Goal: Task Accomplishment & Management: Use online tool/utility

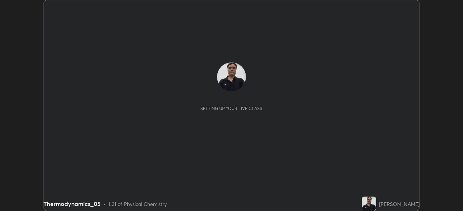
scroll to position [211, 462]
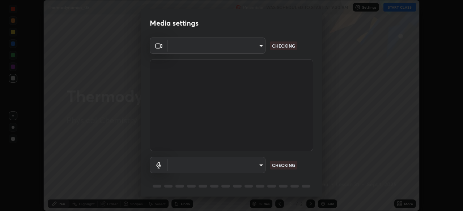
type input "573edd819c0ef8de467de5ce4ec508ac77a3347739658899c49f764764ac8f1c"
type input "aea5f8d80b389875e7a47a97f96940650a163a95f833726025dd84a043240feb"
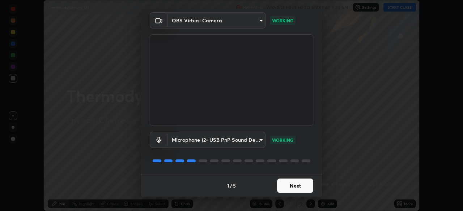
click at [287, 185] on button "Next" at bounding box center [295, 186] width 36 height 14
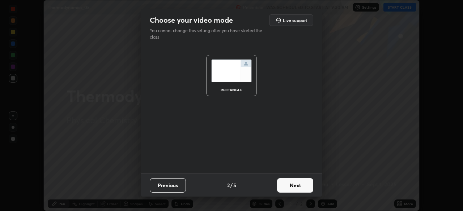
click at [288, 187] on button "Next" at bounding box center [295, 186] width 36 height 14
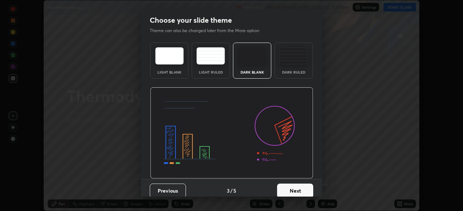
click at [289, 189] on button "Next" at bounding box center [295, 191] width 36 height 14
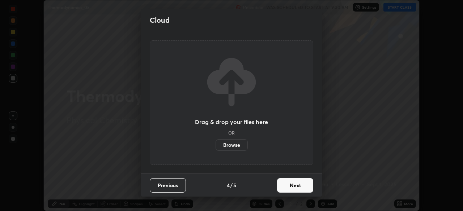
click at [290, 188] on button "Next" at bounding box center [295, 186] width 36 height 14
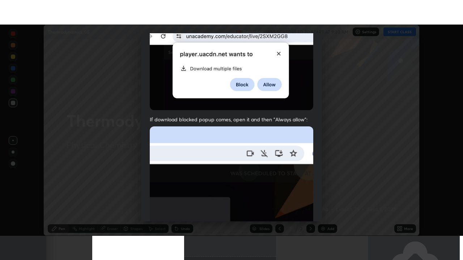
scroll to position [173, 0]
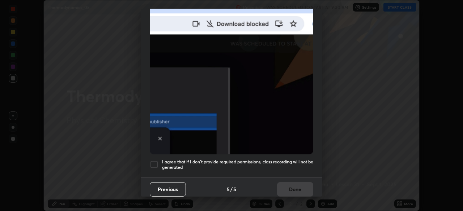
click at [155, 162] on div at bounding box center [154, 164] width 9 height 9
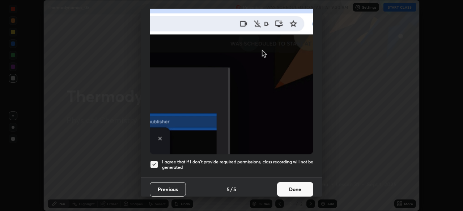
click at [288, 186] on button "Done" at bounding box center [295, 189] width 36 height 14
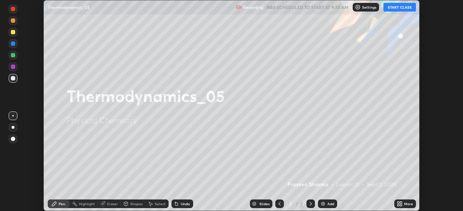
click at [401, 205] on icon at bounding box center [401, 206] width 2 height 2
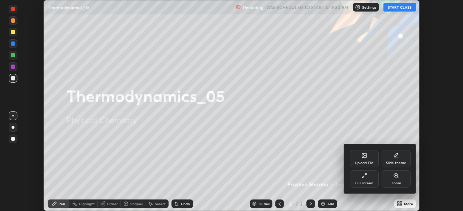
click at [365, 157] on icon at bounding box center [364, 156] width 4 height 3
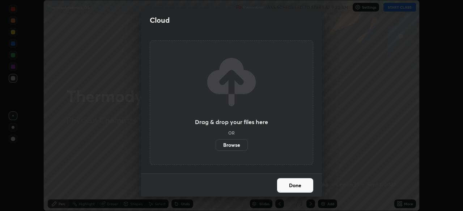
click at [304, 188] on button "Done" at bounding box center [295, 186] width 36 height 14
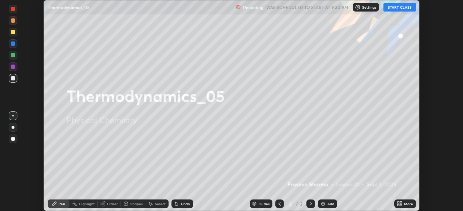
click at [400, 203] on icon at bounding box center [401, 203] width 2 height 2
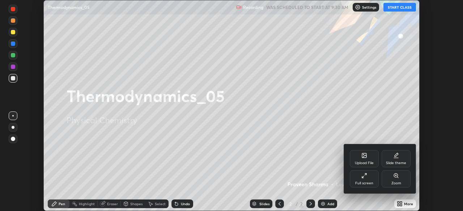
click at [368, 181] on div "Full screen" at bounding box center [363, 179] width 29 height 17
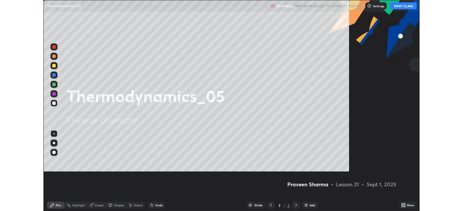
scroll to position [260, 463]
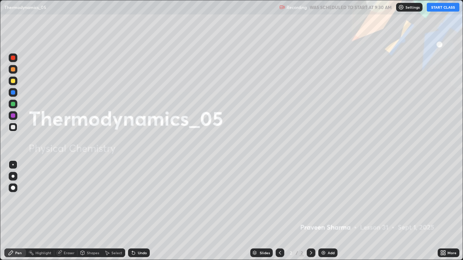
click at [331, 211] on div "Add" at bounding box center [330, 253] width 7 height 4
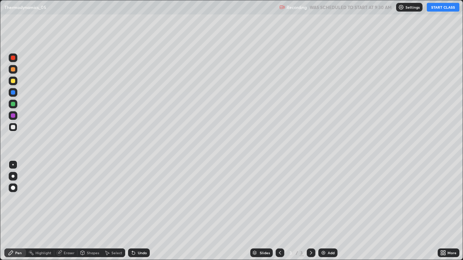
click at [436, 7] on button "START CLASS" at bounding box center [442, 7] width 33 height 9
click at [147, 211] on div "Undo" at bounding box center [139, 253] width 22 height 9
click at [146, 211] on div "Undo" at bounding box center [139, 253] width 22 height 9
click at [145, 211] on div "Undo" at bounding box center [142, 253] width 9 height 4
click at [136, 211] on div "Undo" at bounding box center [139, 253] width 22 height 9
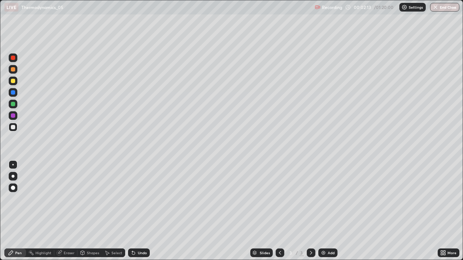
click at [132, 211] on icon at bounding box center [133, 253] width 3 height 3
click at [133, 211] on icon at bounding box center [133, 253] width 3 height 3
click at [132, 211] on icon at bounding box center [133, 253] width 3 height 3
click at [131, 211] on icon at bounding box center [133, 253] width 6 height 6
click at [13, 82] on div at bounding box center [13, 81] width 4 height 4
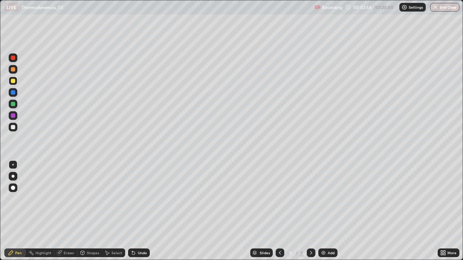
click at [13, 103] on div at bounding box center [13, 104] width 4 height 4
click at [11, 92] on div at bounding box center [13, 92] width 4 height 4
click at [135, 211] on icon at bounding box center [133, 253] width 6 height 6
click at [138, 211] on div "Undo" at bounding box center [142, 253] width 9 height 4
click at [137, 211] on div "Undo" at bounding box center [139, 253] width 22 height 9
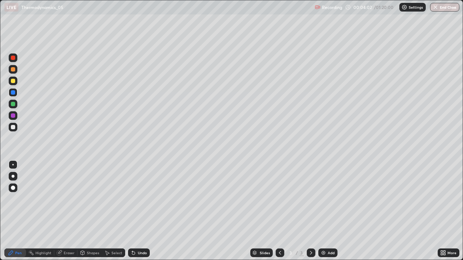
click at [13, 69] on div at bounding box center [13, 69] width 4 height 4
click at [136, 211] on div "Undo" at bounding box center [139, 253] width 22 height 9
click at [323, 211] on img at bounding box center [323, 253] width 6 height 6
click at [16, 127] on div at bounding box center [13, 127] width 9 height 9
click at [279, 211] on icon at bounding box center [280, 253] width 6 height 6
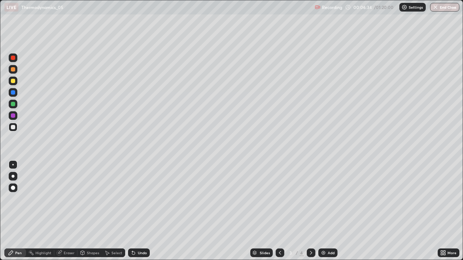
click at [310, 211] on icon at bounding box center [311, 253] width 2 height 4
click at [145, 211] on div "Undo" at bounding box center [142, 253] width 9 height 4
click at [134, 211] on icon at bounding box center [133, 253] width 6 height 6
click at [132, 211] on icon at bounding box center [133, 253] width 3 height 3
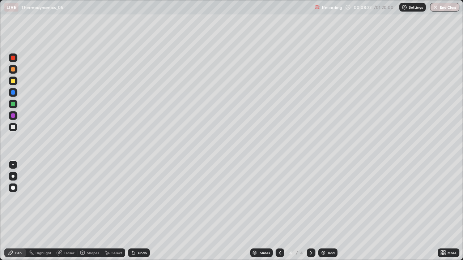
click at [13, 81] on div at bounding box center [13, 81] width 4 height 4
click at [13, 127] on div at bounding box center [13, 127] width 4 height 4
click at [145, 211] on div "Undo" at bounding box center [142, 253] width 9 height 4
click at [70, 211] on div "Eraser" at bounding box center [69, 253] width 11 height 4
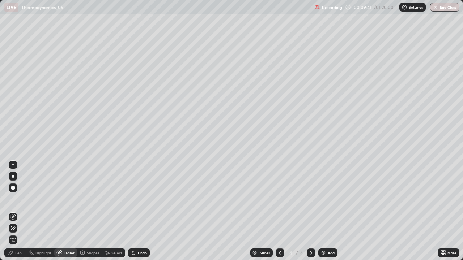
click at [20, 211] on div "Pen" at bounding box center [15, 253] width 22 height 9
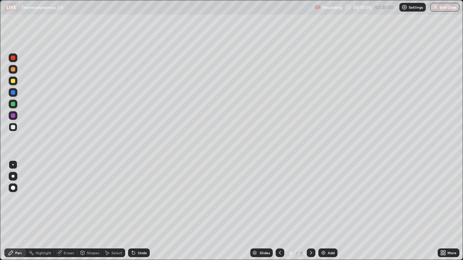
click at [138, 211] on div "Undo" at bounding box center [142, 253] width 9 height 4
click at [146, 211] on div "Undo" at bounding box center [139, 253] width 22 height 9
click at [141, 211] on div "Undo" at bounding box center [142, 253] width 9 height 4
click at [142, 211] on div "Undo" at bounding box center [142, 253] width 9 height 4
click at [138, 211] on div "Undo" at bounding box center [142, 253] width 9 height 4
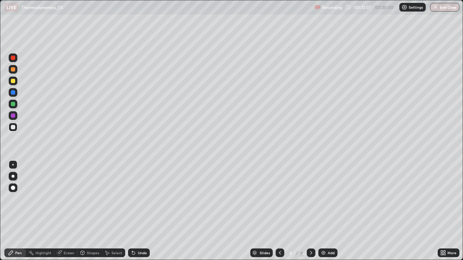
click at [13, 79] on div at bounding box center [13, 81] width 4 height 4
click at [323, 211] on img at bounding box center [323, 253] width 6 height 6
click at [14, 128] on div at bounding box center [13, 127] width 4 height 4
click at [12, 83] on div at bounding box center [13, 81] width 4 height 4
click at [13, 129] on div at bounding box center [13, 127] width 4 height 4
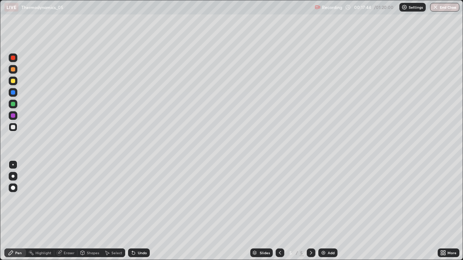
click at [144, 211] on div "Undo" at bounding box center [142, 253] width 9 height 4
click at [12, 82] on div at bounding box center [13, 81] width 4 height 4
click at [143, 211] on div "Undo" at bounding box center [142, 253] width 9 height 4
click at [145, 211] on div "Undo" at bounding box center [142, 253] width 9 height 4
click at [13, 126] on div at bounding box center [13, 127] width 4 height 4
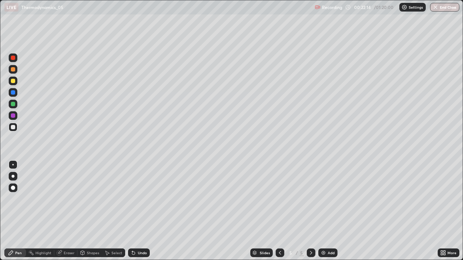
click at [14, 93] on div at bounding box center [13, 92] width 4 height 4
click at [14, 128] on div at bounding box center [13, 127] width 4 height 4
click at [11, 126] on div at bounding box center [13, 127] width 4 height 4
click at [147, 211] on div "Undo" at bounding box center [139, 253] width 22 height 9
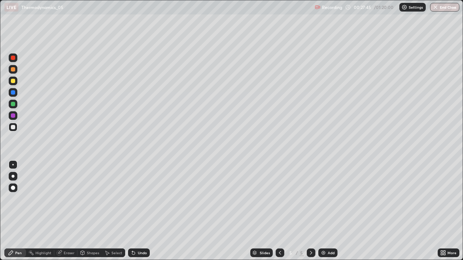
click at [144, 211] on div "Undo" at bounding box center [139, 253] width 22 height 9
click at [143, 211] on div "Undo" at bounding box center [142, 253] width 9 height 4
click at [136, 211] on div "Undo" at bounding box center [139, 253] width 22 height 9
click at [135, 211] on icon at bounding box center [133, 253] width 6 height 6
click at [134, 211] on icon at bounding box center [133, 253] width 3 height 3
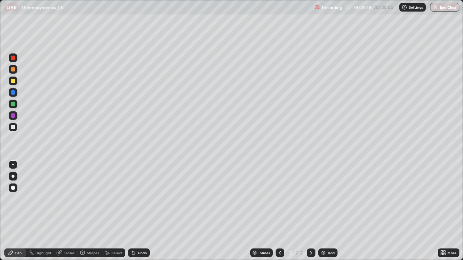
click at [135, 211] on icon at bounding box center [133, 253] width 6 height 6
click at [134, 211] on icon at bounding box center [133, 253] width 6 height 6
click at [136, 211] on div "Undo" at bounding box center [139, 253] width 22 height 9
click at [135, 211] on icon at bounding box center [133, 253] width 6 height 6
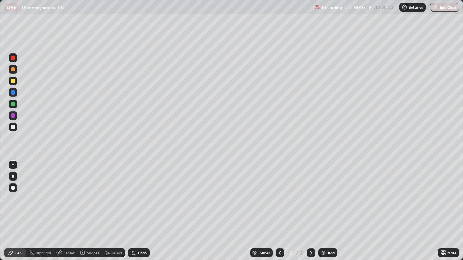
click at [136, 211] on div "Undo" at bounding box center [139, 253] width 22 height 9
click at [138, 211] on div "Undo" at bounding box center [142, 253] width 9 height 4
click at [324, 211] on img at bounding box center [323, 253] width 6 height 6
click at [147, 211] on div "Undo" at bounding box center [139, 253] width 22 height 9
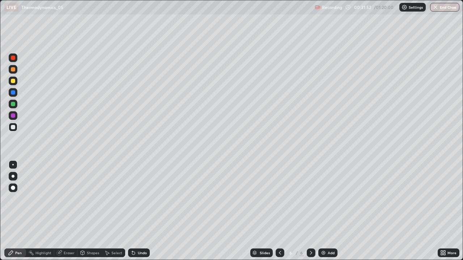
click at [13, 81] on div at bounding box center [13, 81] width 4 height 4
click at [13, 127] on div at bounding box center [13, 127] width 4 height 4
click at [322, 211] on img at bounding box center [323, 253] width 6 height 6
click at [132, 211] on icon at bounding box center [133, 253] width 3 height 3
click at [133, 211] on icon at bounding box center [133, 253] width 3 height 3
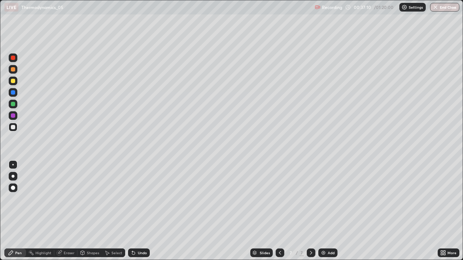
click at [132, 211] on icon at bounding box center [133, 253] width 3 height 3
click at [134, 211] on icon at bounding box center [133, 253] width 6 height 6
click at [136, 211] on div "Undo" at bounding box center [139, 253] width 22 height 9
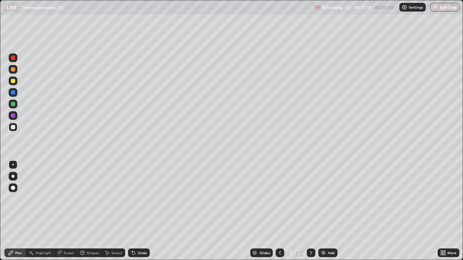
click at [136, 211] on div "Undo" at bounding box center [139, 253] width 22 height 9
click at [135, 211] on icon at bounding box center [133, 253] width 6 height 6
click at [139, 211] on div "Undo" at bounding box center [142, 253] width 9 height 4
click at [140, 211] on div "Undo" at bounding box center [142, 253] width 9 height 4
click at [142, 211] on div "Undo" at bounding box center [142, 253] width 9 height 4
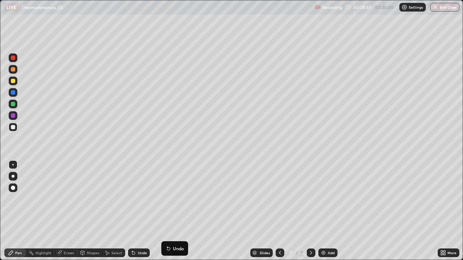
click at [139, 211] on div "Undo" at bounding box center [142, 253] width 9 height 4
click at [142, 211] on div "Undo" at bounding box center [142, 253] width 9 height 4
click at [139, 211] on div "Undo" at bounding box center [142, 253] width 9 height 4
click at [137, 211] on div "Undo" at bounding box center [139, 253] width 22 height 9
click at [143, 211] on div "Undo" at bounding box center [142, 253] width 9 height 4
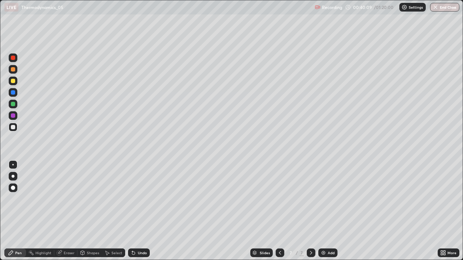
click at [142, 211] on div "Undo" at bounding box center [142, 253] width 9 height 4
click at [144, 211] on div "Undo" at bounding box center [139, 253] width 22 height 9
click at [146, 211] on div "Undo" at bounding box center [139, 253] width 22 height 9
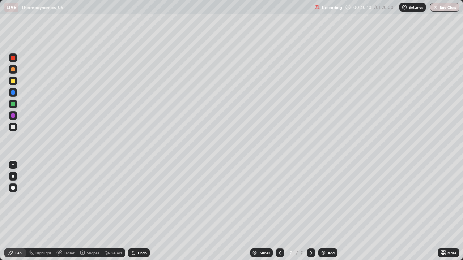
click at [145, 211] on div "Undo" at bounding box center [139, 253] width 22 height 9
click at [322, 211] on img at bounding box center [323, 253] width 6 height 6
click at [136, 211] on div "Undo" at bounding box center [139, 253] width 22 height 9
click at [142, 211] on div "Undo" at bounding box center [142, 253] width 9 height 4
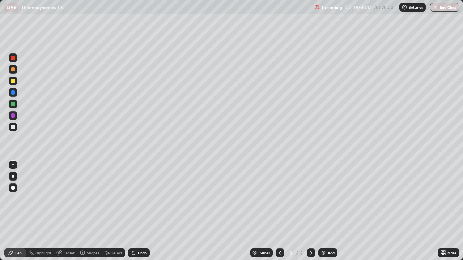
click at [14, 81] on div at bounding box center [13, 81] width 4 height 4
click at [323, 211] on img at bounding box center [323, 253] width 6 height 6
click at [16, 128] on div at bounding box center [13, 127] width 9 height 9
click at [132, 211] on icon at bounding box center [133, 253] width 3 height 3
click at [138, 211] on div "Undo" at bounding box center [142, 253] width 9 height 4
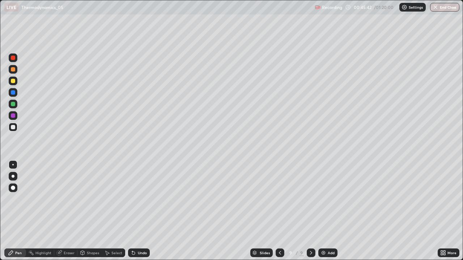
click at [132, 211] on icon at bounding box center [133, 253] width 3 height 3
click at [13, 80] on div at bounding box center [13, 81] width 4 height 4
click at [132, 211] on icon at bounding box center [133, 253] width 3 height 3
click at [14, 127] on div at bounding box center [13, 127] width 4 height 4
click at [142, 211] on div "Undo" at bounding box center [142, 253] width 9 height 4
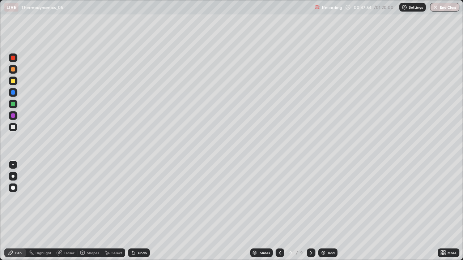
click at [69, 211] on div "Eraser" at bounding box center [69, 253] width 11 height 4
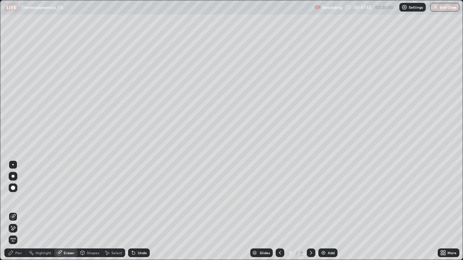
click at [14, 211] on icon at bounding box center [13, 228] width 6 height 6
click at [20, 211] on div "Pen" at bounding box center [18, 253] width 7 height 4
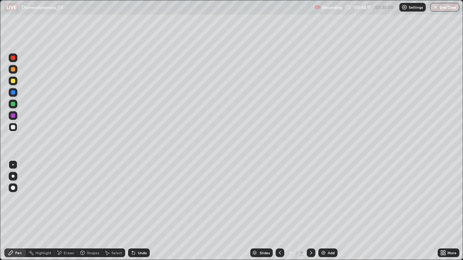
click at [69, 211] on div "Eraser" at bounding box center [69, 253] width 11 height 4
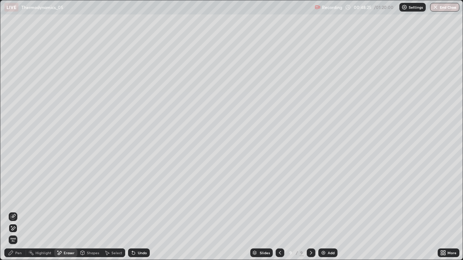
click at [18, 211] on div "Pen" at bounding box center [18, 253] width 7 height 4
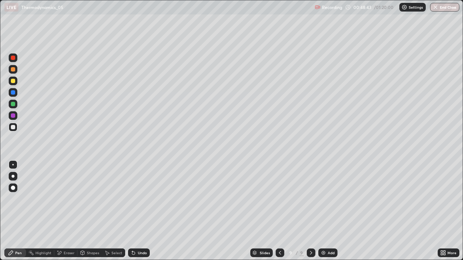
click at [70, 211] on div "Eraser" at bounding box center [69, 253] width 11 height 4
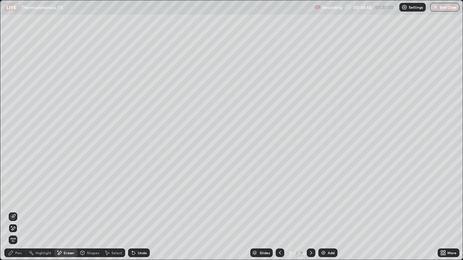
click at [21, 211] on div "Pen" at bounding box center [18, 253] width 7 height 4
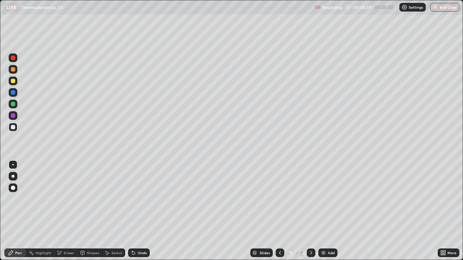
click at [147, 211] on div "Undo" at bounding box center [139, 253] width 22 height 9
click at [142, 211] on div "Undo" at bounding box center [142, 253] width 9 height 4
click at [65, 211] on div "Eraser" at bounding box center [69, 253] width 11 height 4
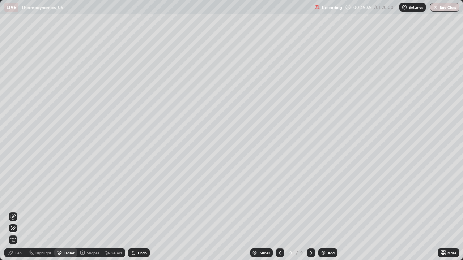
click at [14, 211] on icon at bounding box center [13, 217] width 6 height 6
click at [14, 211] on div "Pen" at bounding box center [15, 253] width 22 height 9
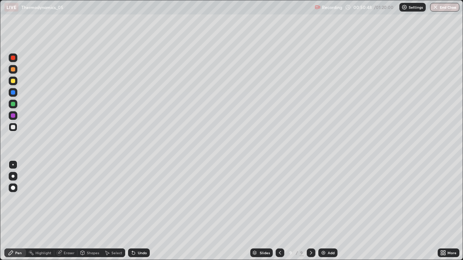
click at [13, 81] on div at bounding box center [13, 81] width 4 height 4
click at [14, 104] on div at bounding box center [13, 104] width 4 height 4
click at [279, 211] on icon at bounding box center [280, 253] width 6 height 6
click at [310, 211] on icon at bounding box center [311, 253] width 6 height 6
click at [311, 211] on icon at bounding box center [311, 253] width 6 height 6
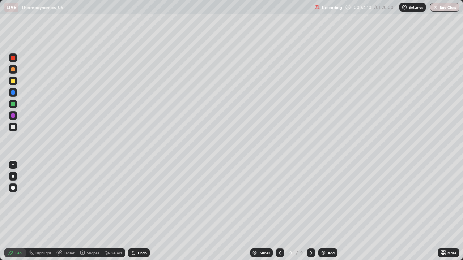
click at [326, 211] on div "Add" at bounding box center [327, 253] width 19 height 9
click at [14, 130] on div at bounding box center [13, 127] width 9 height 9
click at [135, 211] on div "Undo" at bounding box center [139, 253] width 22 height 9
click at [132, 211] on icon at bounding box center [133, 253] width 3 height 3
click at [135, 211] on div "Undo" at bounding box center [139, 253] width 22 height 9
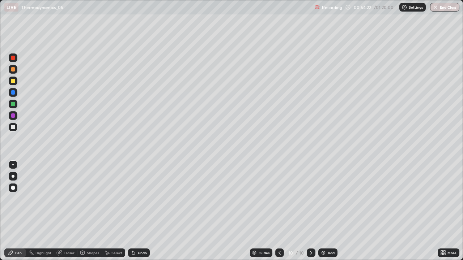
click at [136, 211] on div "Undo" at bounding box center [139, 253] width 22 height 9
click at [137, 211] on div "Undo" at bounding box center [139, 253] width 22 height 9
click at [279, 211] on icon at bounding box center [279, 253] width 6 height 6
click at [309, 211] on icon at bounding box center [311, 253] width 6 height 6
click at [321, 211] on img at bounding box center [323, 253] width 6 height 6
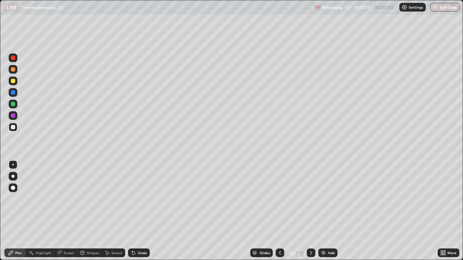
click at [136, 211] on div "Undo" at bounding box center [139, 253] width 22 height 9
click at [15, 82] on div at bounding box center [13, 81] width 4 height 4
click at [14, 128] on div at bounding box center [13, 127] width 4 height 4
click at [141, 211] on div "Undo" at bounding box center [142, 253] width 9 height 4
click at [140, 211] on div "Undo" at bounding box center [139, 253] width 22 height 9
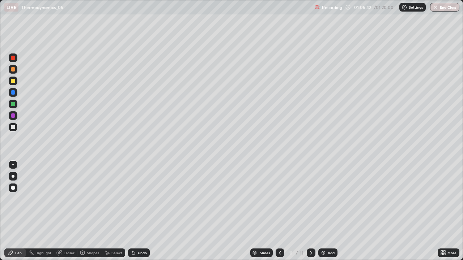
click at [141, 211] on div "Undo" at bounding box center [139, 253] width 22 height 9
click at [70, 211] on div "Eraser" at bounding box center [69, 253] width 11 height 4
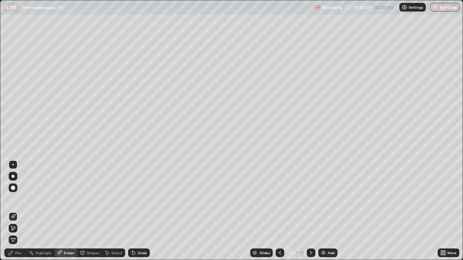
click at [20, 211] on div "Pen" at bounding box center [18, 253] width 7 height 4
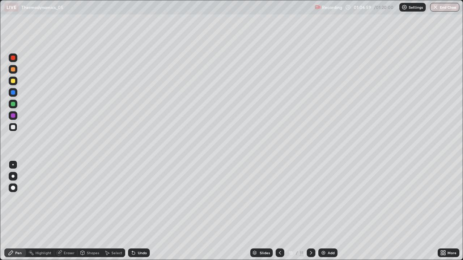
click at [145, 211] on div "Undo" at bounding box center [142, 253] width 9 height 4
click at [141, 211] on div "Undo" at bounding box center [142, 253] width 9 height 4
click at [140, 211] on div "Undo" at bounding box center [142, 253] width 9 height 4
click at [143, 211] on div "Undo" at bounding box center [142, 253] width 9 height 4
click at [147, 211] on div "Undo" at bounding box center [139, 253] width 22 height 9
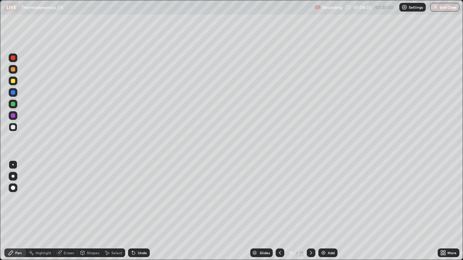
click at [144, 211] on div "Undo" at bounding box center [142, 253] width 9 height 4
click at [320, 211] on img at bounding box center [323, 253] width 6 height 6
click at [138, 211] on div "Undo" at bounding box center [142, 253] width 9 height 4
click at [138, 211] on div "Undo" at bounding box center [139, 253] width 22 height 9
click at [279, 211] on icon at bounding box center [280, 253] width 6 height 6
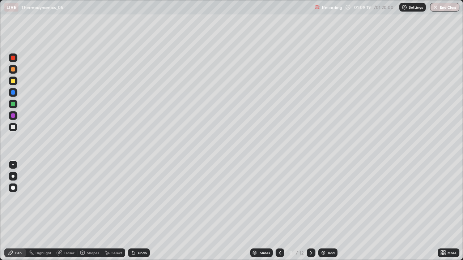
click at [310, 211] on icon at bounding box center [311, 253] width 6 height 6
click at [141, 211] on div "Undo" at bounding box center [142, 253] width 9 height 4
click at [144, 211] on div "Undo" at bounding box center [142, 253] width 9 height 4
click at [140, 211] on div "Undo" at bounding box center [142, 253] width 9 height 4
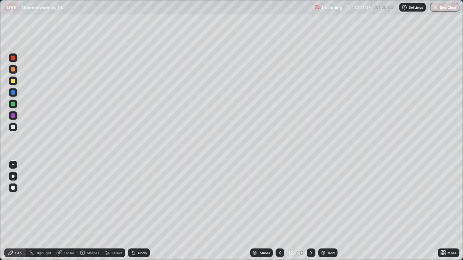
click at [142, 211] on div "Undo" at bounding box center [139, 253] width 22 height 9
click at [138, 211] on div "Undo" at bounding box center [142, 253] width 9 height 4
click at [138, 211] on div "Undo" at bounding box center [139, 253] width 22 height 9
click at [13, 81] on div at bounding box center [13, 81] width 4 height 4
click at [13, 127] on div at bounding box center [13, 127] width 4 height 4
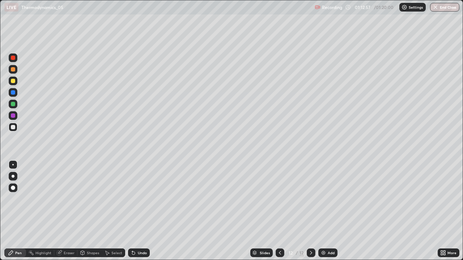
click at [13, 81] on div at bounding box center [13, 81] width 4 height 4
click at [437, 8] on img "button" at bounding box center [436, 7] width 6 height 6
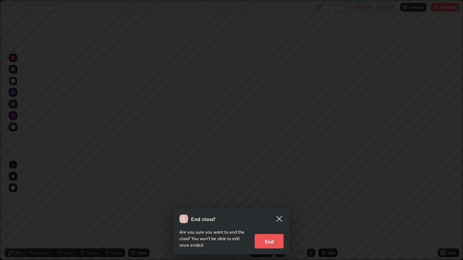
click at [267, 211] on button "End" at bounding box center [268, 241] width 29 height 14
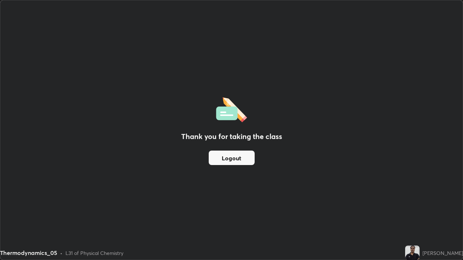
click at [246, 158] on button "Logout" at bounding box center [231, 158] width 46 height 14
click at [252, 174] on div "Thank you for taking the class Logout" at bounding box center [231, 129] width 462 height 259
click at [228, 158] on button "Logout" at bounding box center [231, 158] width 46 height 14
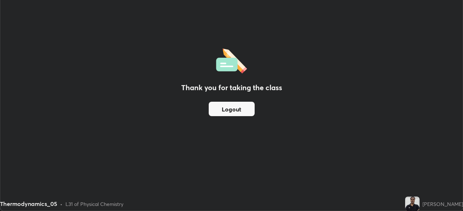
scroll to position [35922, 35671]
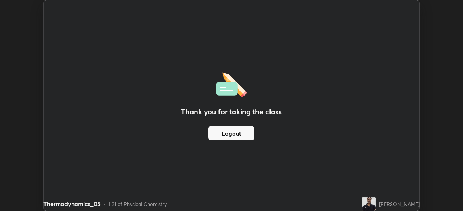
click at [221, 138] on button "Logout" at bounding box center [231, 133] width 46 height 14
